Goal: Transaction & Acquisition: Purchase product/service

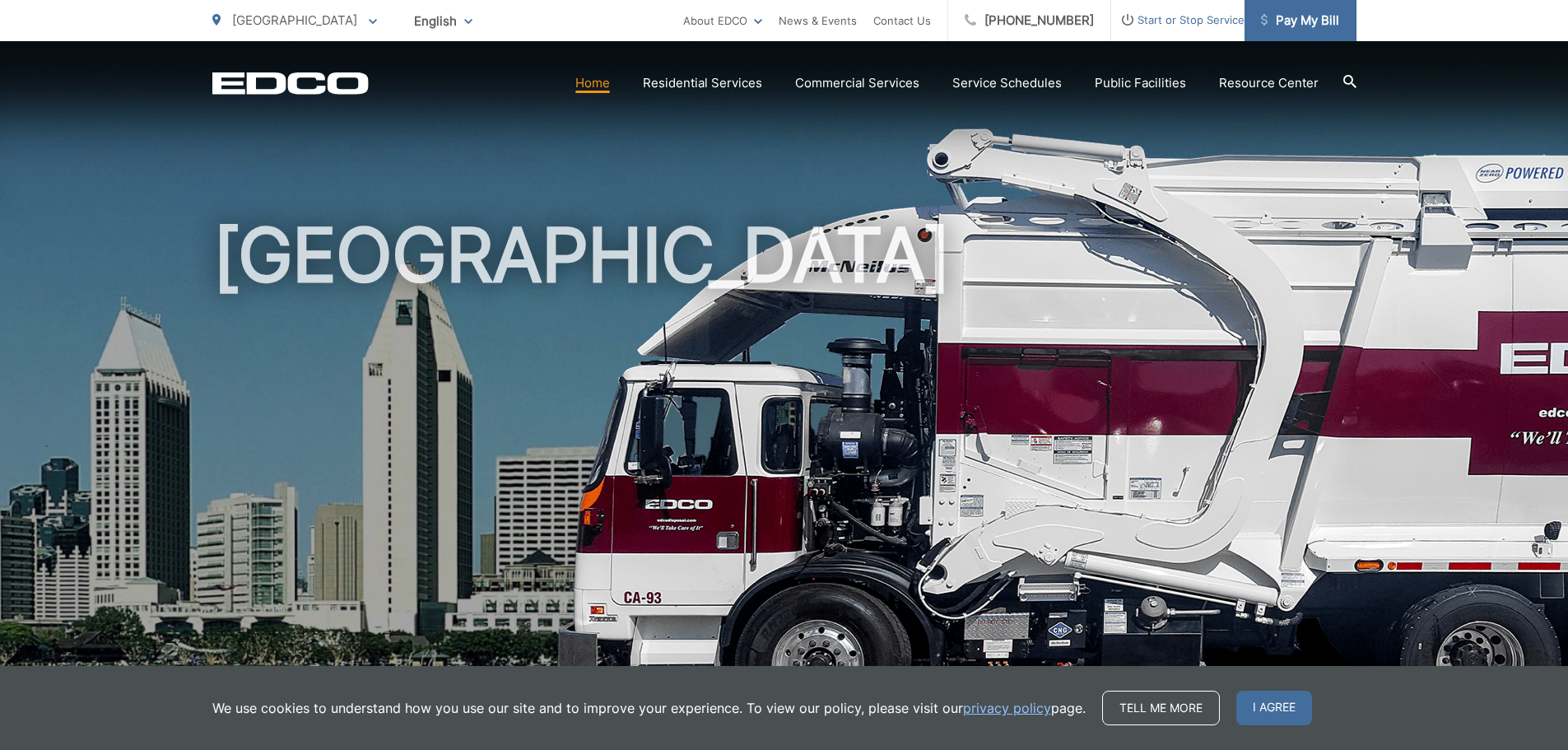
click at [1289, 28] on span "Pay My Bill" at bounding box center [1299, 20] width 78 height 20
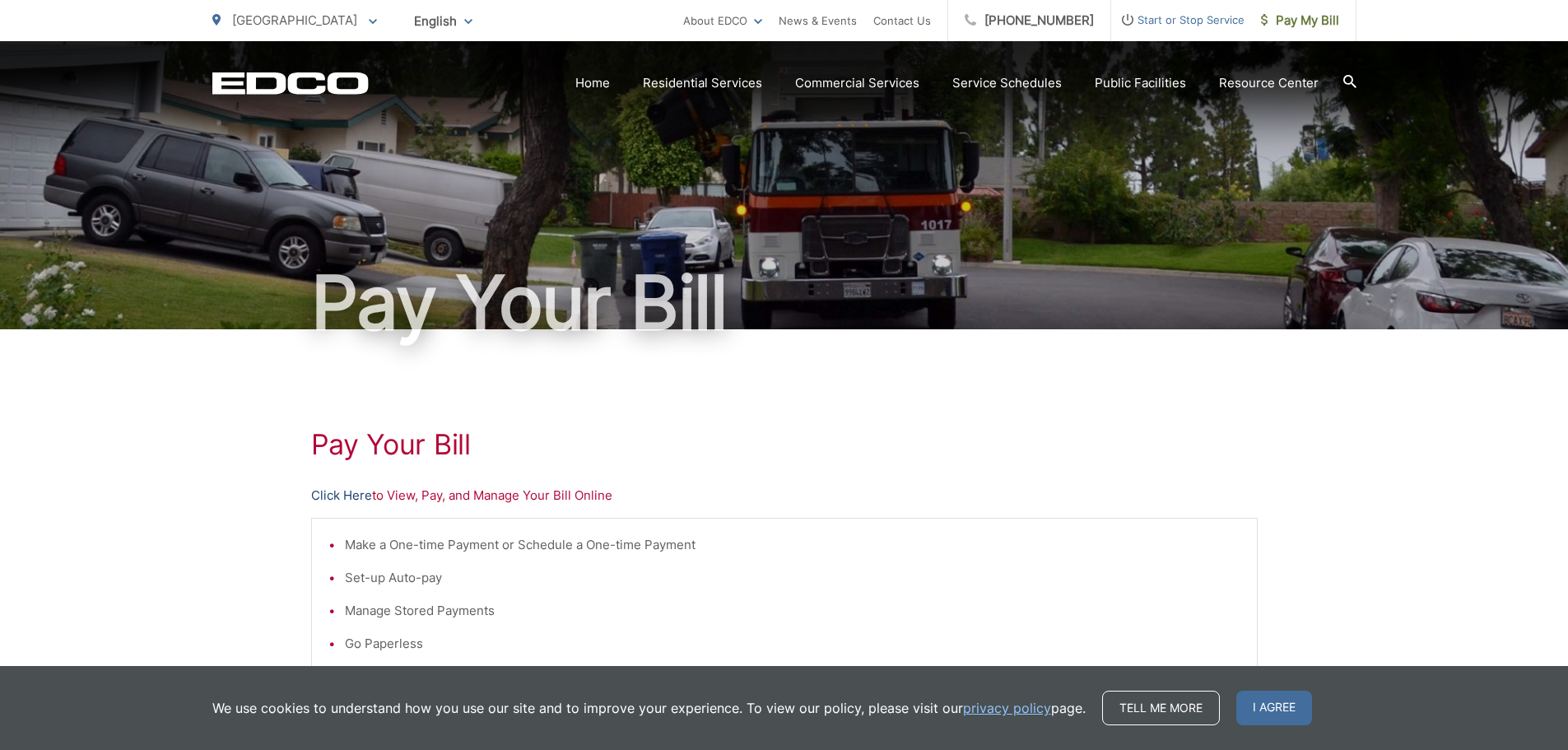
click at [354, 488] on link "Click Here" at bounding box center [341, 495] width 61 height 20
